Goal: Check status: Check status

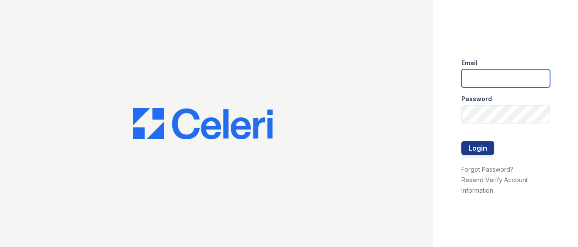
type input "[EMAIL_ADDRESS][DOMAIN_NAME]"
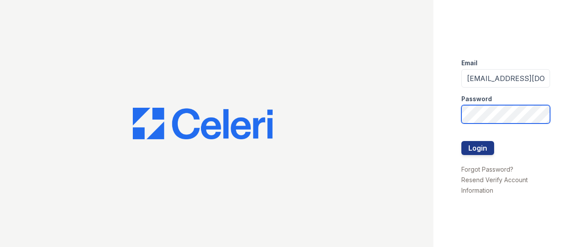
click at [478, 148] on button "Login" at bounding box center [478, 148] width 33 height 14
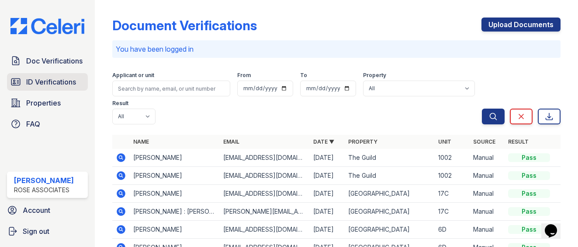
click at [74, 87] on link "ID Verifications" at bounding box center [47, 81] width 81 height 17
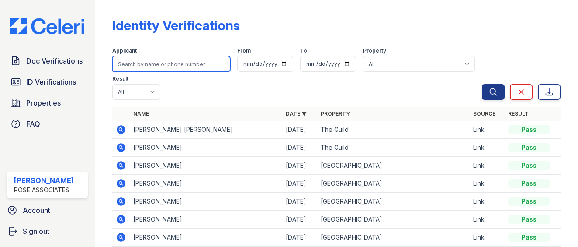
click at [188, 66] on input "search" at bounding box center [171, 64] width 118 height 16
type input "8d"
click at [494, 92] on button "Search" at bounding box center [493, 92] width 23 height 16
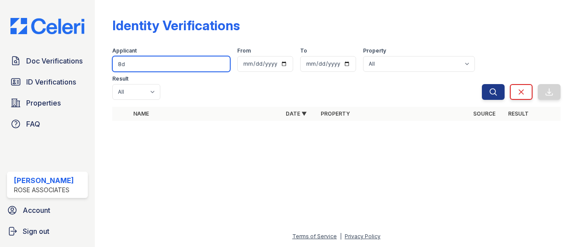
click at [180, 64] on input "8d" at bounding box center [171, 64] width 118 height 16
type input "8"
type input "nicholas"
click at [494, 92] on button "Search" at bounding box center [493, 92] width 23 height 16
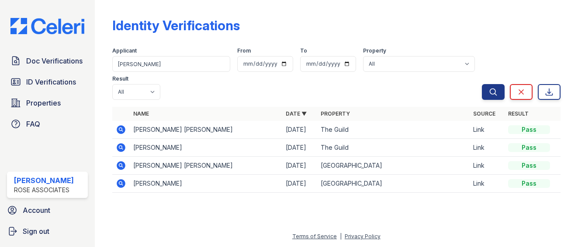
click at [125, 181] on icon at bounding box center [121, 183] width 10 height 10
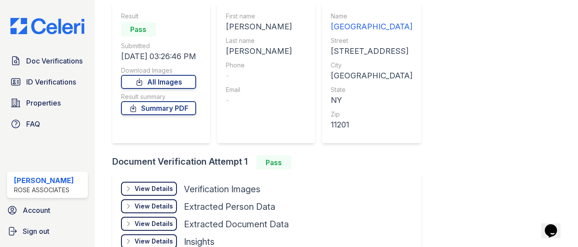
scroll to position [124, 0]
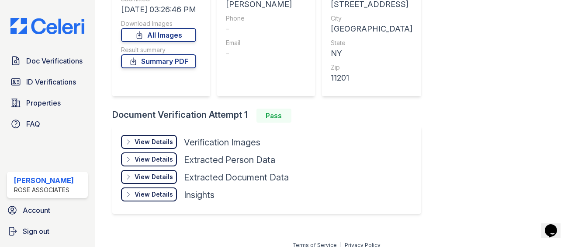
click at [129, 147] on div "View Details Details" at bounding box center [149, 142] width 56 height 14
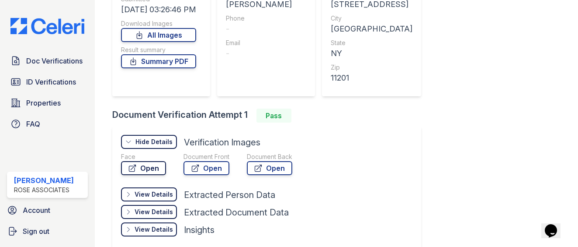
click at [133, 163] on link "Open" at bounding box center [143, 168] width 45 height 14
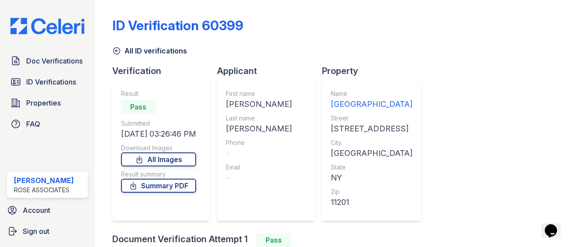
scroll to position [0, 0]
click at [154, 50] on link "All ID verifications" at bounding box center [149, 50] width 75 height 10
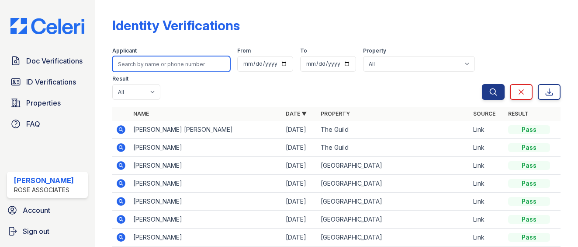
click at [168, 58] on input "search" at bounding box center [171, 64] width 118 height 16
type input "[PERSON_NAME]"
click at [494, 92] on button "Search" at bounding box center [493, 92] width 23 height 16
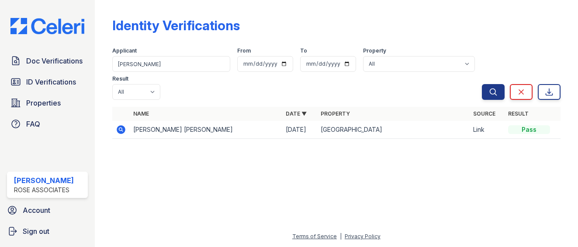
click at [124, 129] on icon at bounding box center [121, 129] width 9 height 9
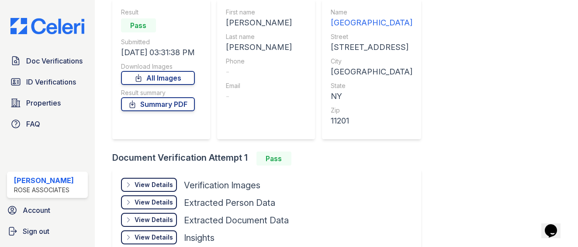
scroll to position [94, 0]
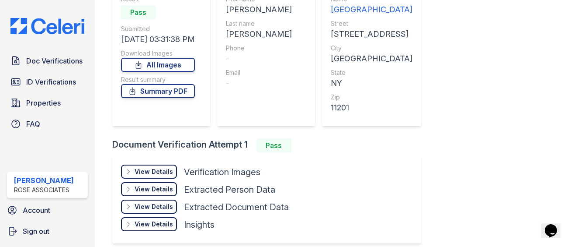
click at [165, 174] on div "View Details" at bounding box center [154, 171] width 38 height 9
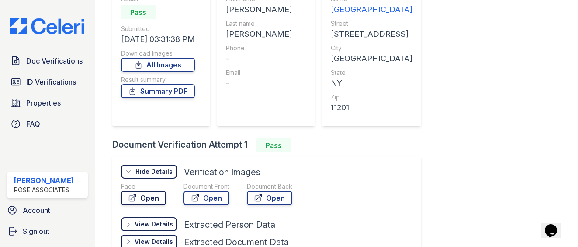
click at [154, 196] on link "Open" at bounding box center [143, 198] width 45 height 14
drag, startPoint x: 38, startPoint y: 56, endPoint x: 56, endPoint y: 28, distance: 33.6
click at [38, 56] on span "Doc Verifications" at bounding box center [54, 61] width 56 height 10
